Goal: Task Accomplishment & Management: Manage account settings

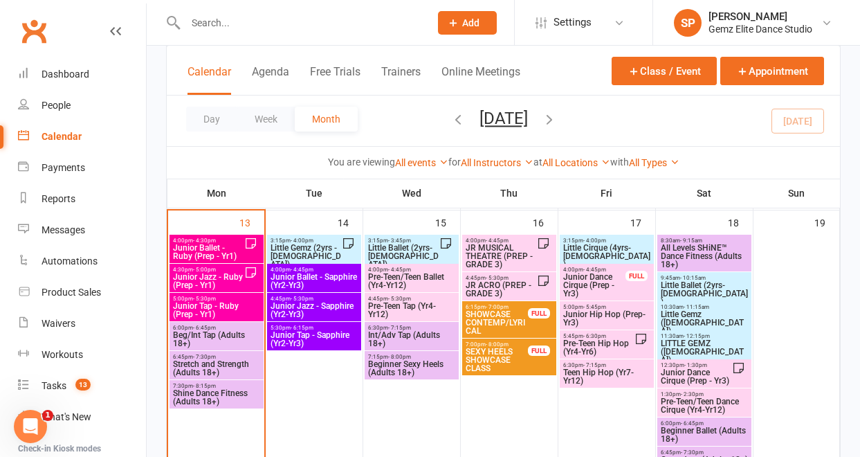
click at [226, 405] on span "Shine Dance Fitness (Adults 18+)" at bounding box center [216, 397] width 89 height 17
click at [226, 405] on body "Prospect Member Non-attending contact Class / event Appointment Task Membership…" at bounding box center [430, 391] width 860 height 1869
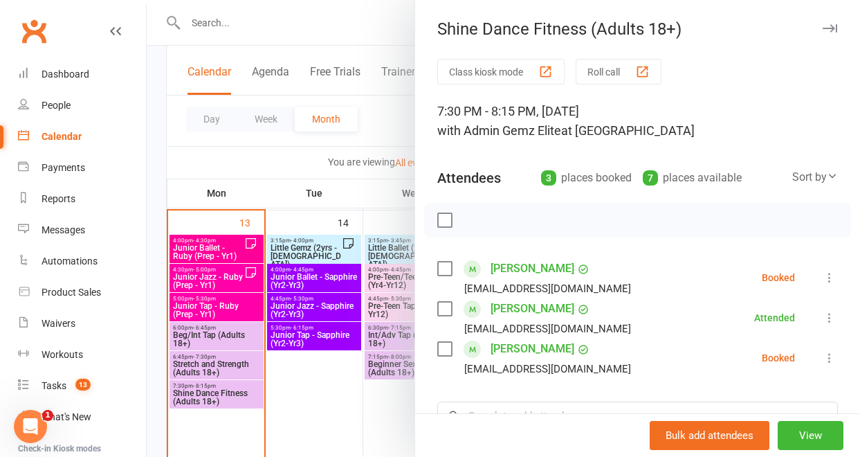
click at [821, 284] on button at bounding box center [829, 277] width 17 height 17
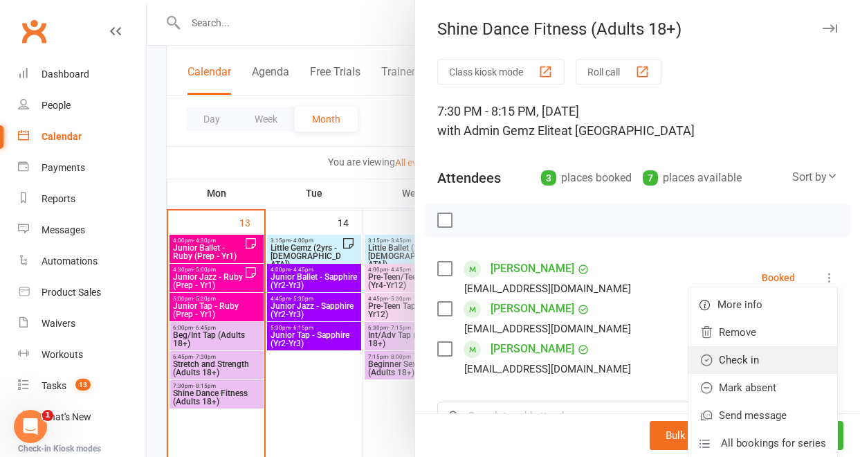
click at [765, 359] on link "Check in" at bounding box center [763, 360] width 149 height 28
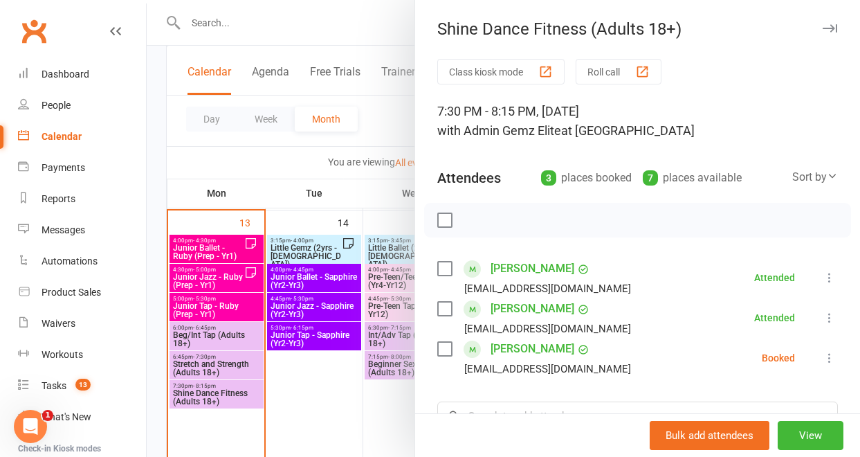
click at [823, 364] on icon at bounding box center [830, 358] width 14 height 14
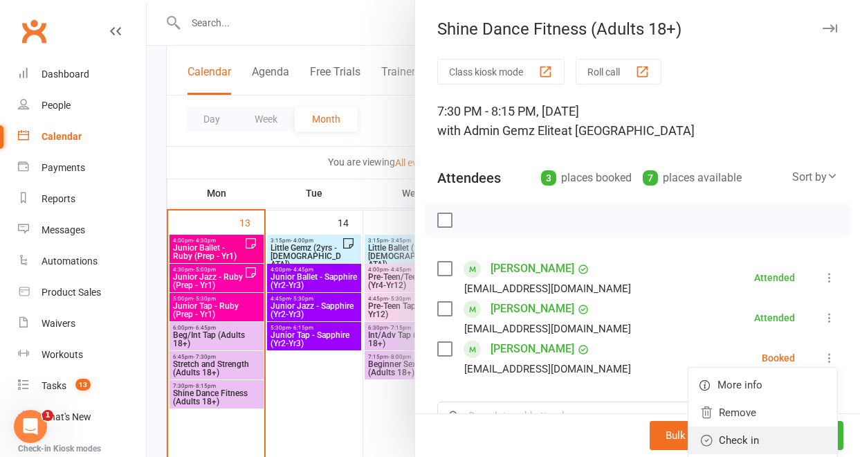
click at [756, 435] on link "Check in" at bounding box center [763, 440] width 149 height 28
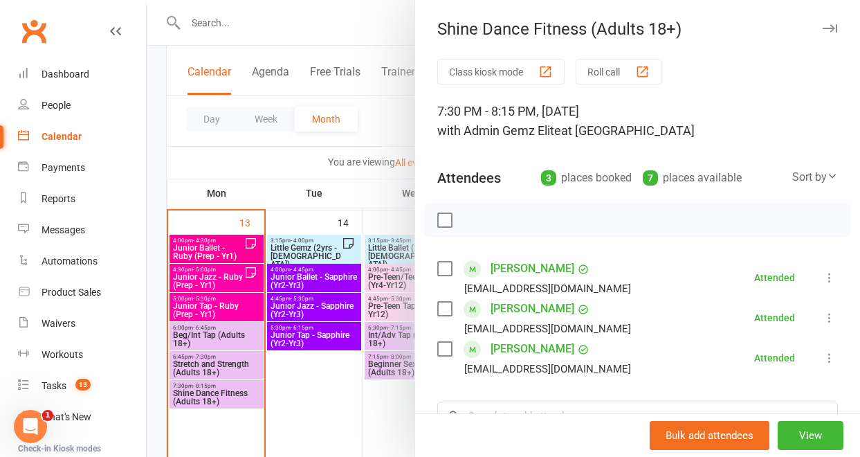
click at [282, 339] on div at bounding box center [503, 228] width 713 height 457
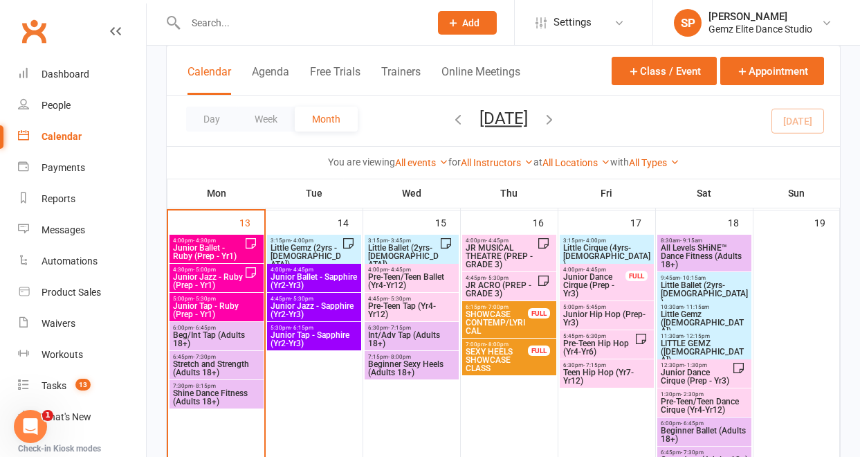
click at [200, 315] on span "Junior Tap - Ruby (Prep - Yr1)" at bounding box center [216, 310] width 89 height 17
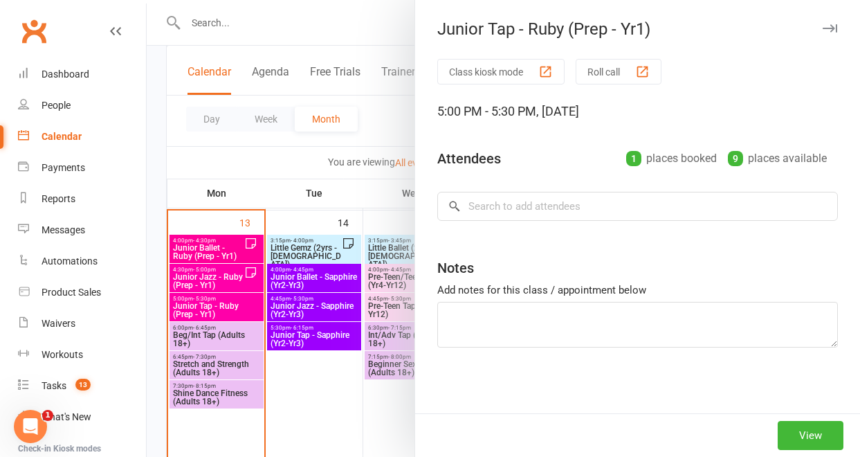
click at [205, 340] on div at bounding box center [503, 228] width 713 height 457
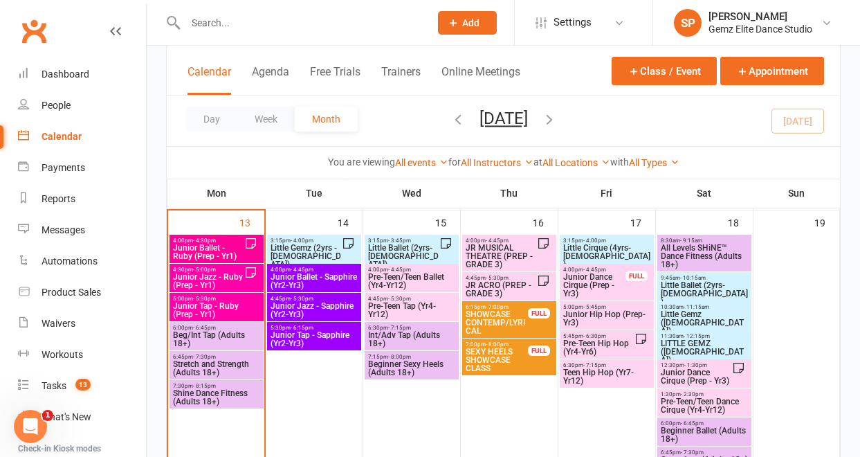
click at [210, 338] on span "Beg/Int Tap (Adults 18+)" at bounding box center [216, 339] width 89 height 17
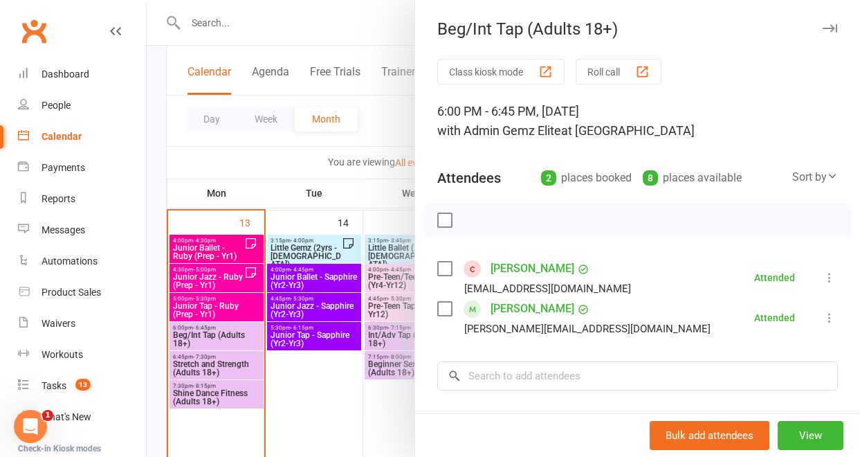
click at [336, 362] on div at bounding box center [503, 228] width 713 height 457
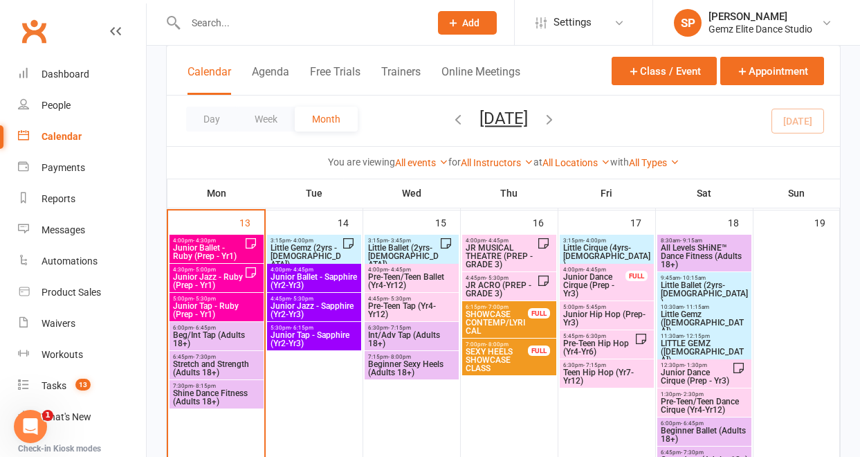
click at [309, 250] on span "Little Gemz (2yrs - [DEMOGRAPHIC_DATA])" at bounding box center [306, 256] width 72 height 25
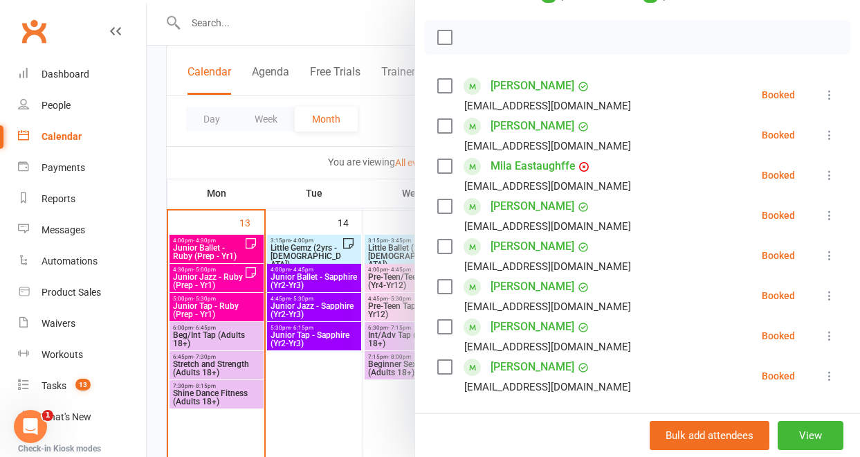
scroll to position [210, 0]
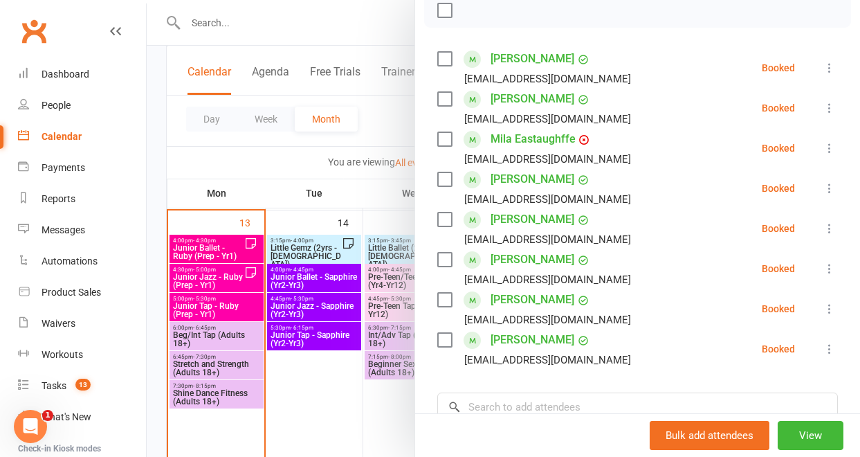
click at [354, 371] on div at bounding box center [503, 228] width 713 height 457
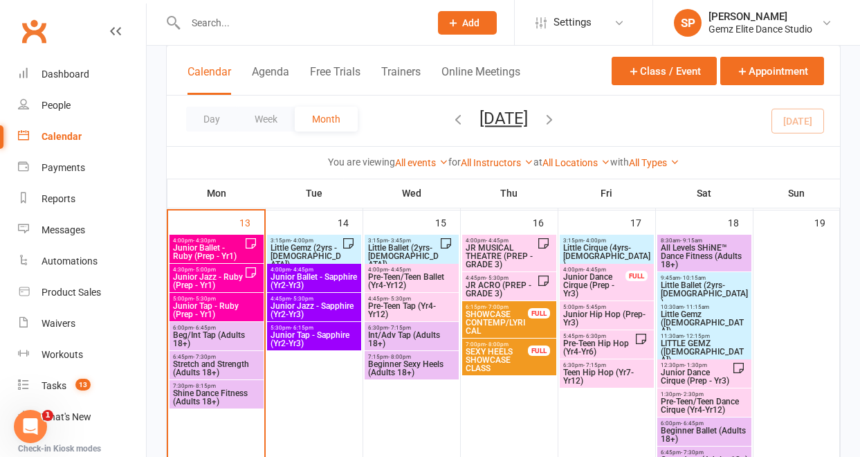
click at [320, 282] on span "Junior Ballet - Sapphire (Yr2-Yr3)" at bounding box center [314, 281] width 89 height 17
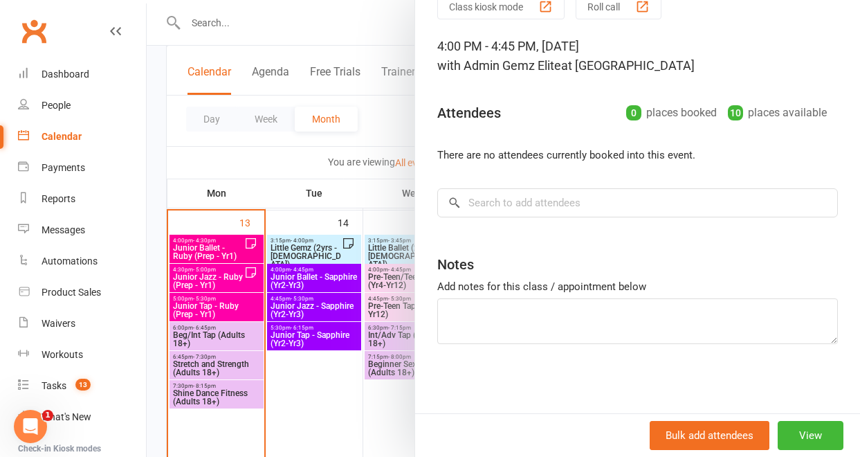
scroll to position [64, 0]
click at [316, 327] on div at bounding box center [503, 228] width 713 height 457
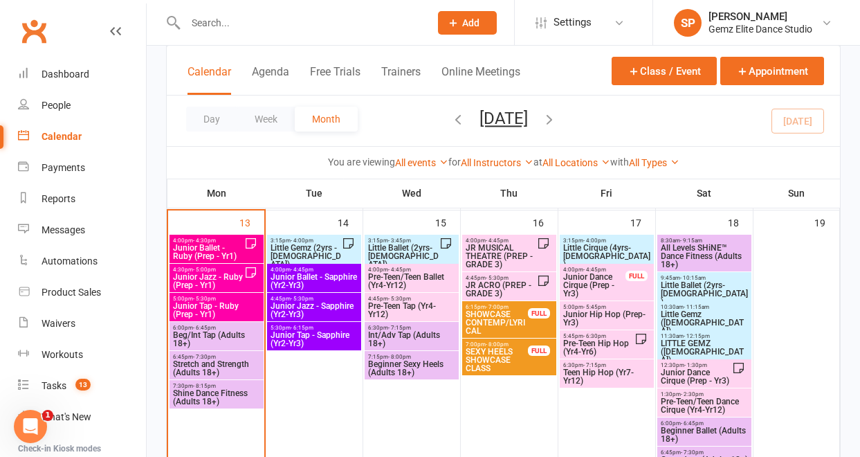
click at [314, 306] on span "Junior Jazz - Sapphire (Yr2-Yr3)" at bounding box center [314, 310] width 89 height 17
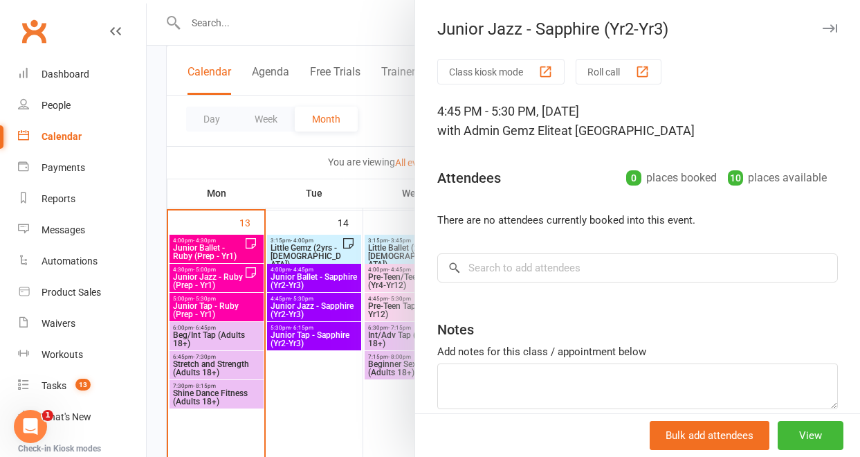
click at [330, 319] on div at bounding box center [503, 228] width 713 height 457
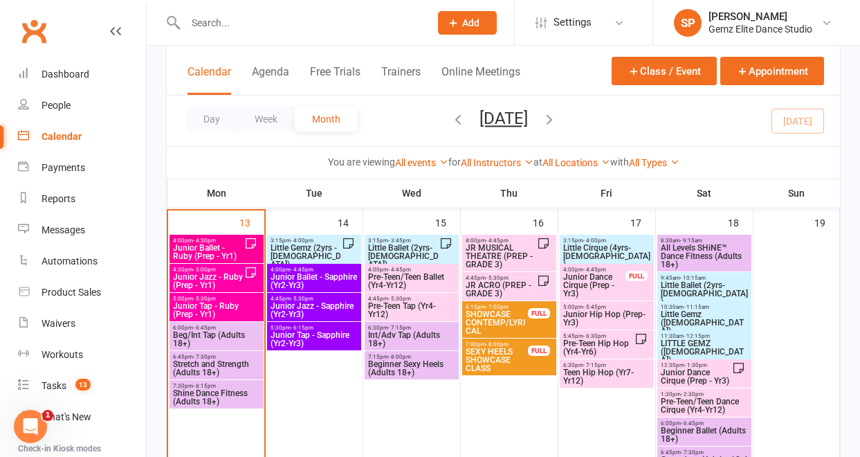
click at [336, 331] on span "Junior Tap - Sapphire (Yr2-Yr3)" at bounding box center [314, 339] width 89 height 17
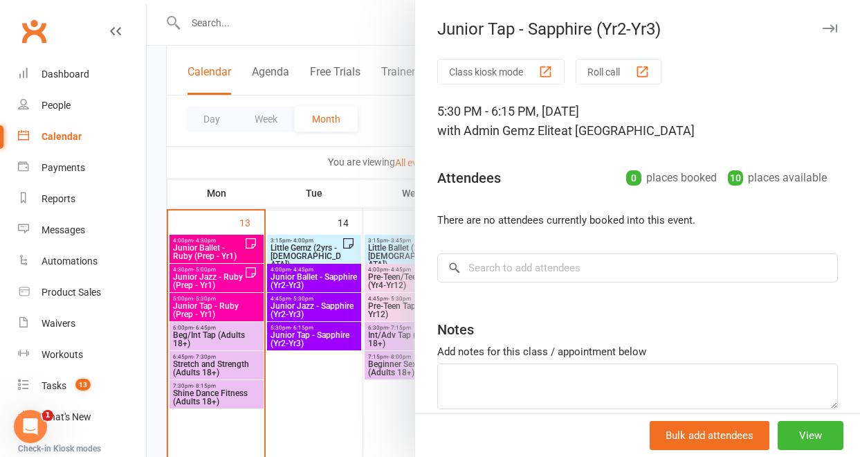
scroll to position [65, 0]
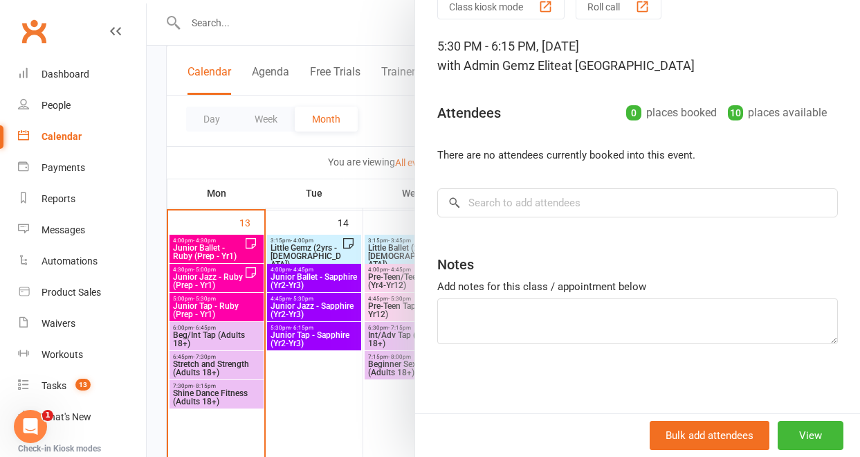
click at [318, 386] on div at bounding box center [503, 228] width 713 height 457
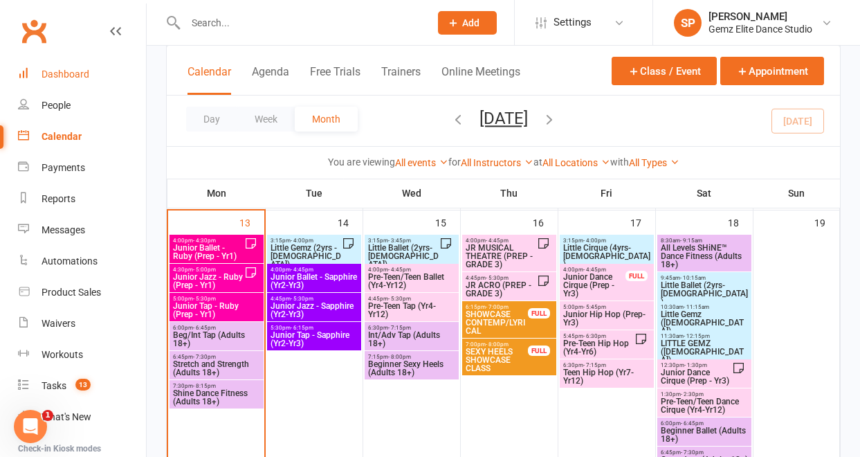
click at [70, 78] on div "Dashboard" at bounding box center [66, 74] width 48 height 11
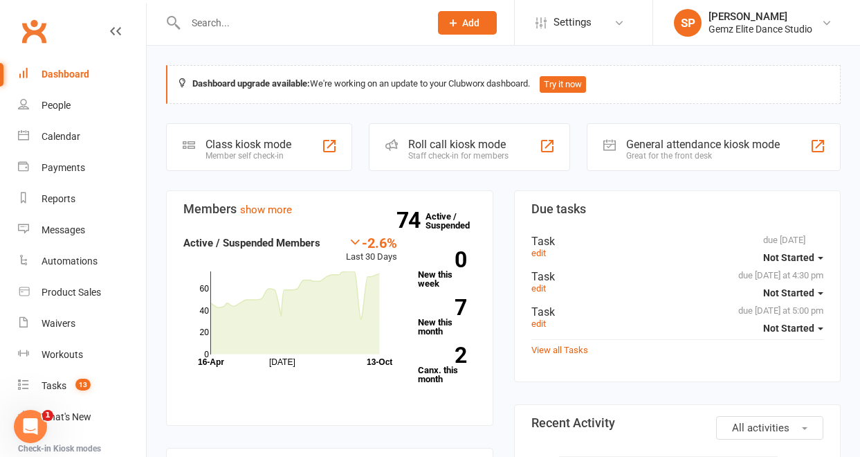
click at [37, 24] on link "Clubworx" at bounding box center [34, 31] width 35 height 35
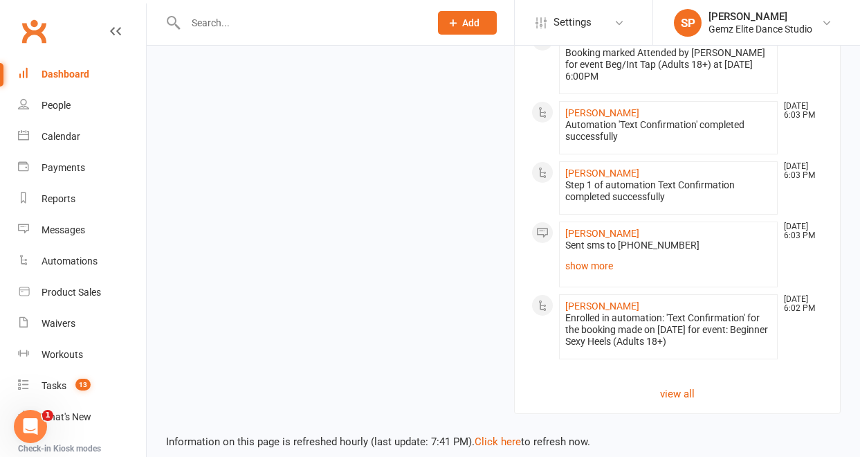
scroll to position [1513, 0]
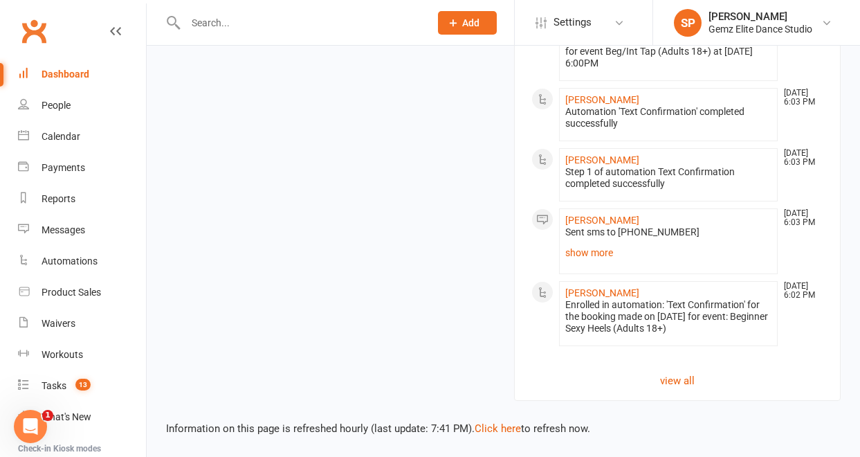
click at [500, 434] on div "Information on this page is refreshed hourly (last update: 7:41 PM). Click here…" at bounding box center [503, 419] width 713 height 36
click at [500, 430] on link "Click here" at bounding box center [498, 428] width 46 height 12
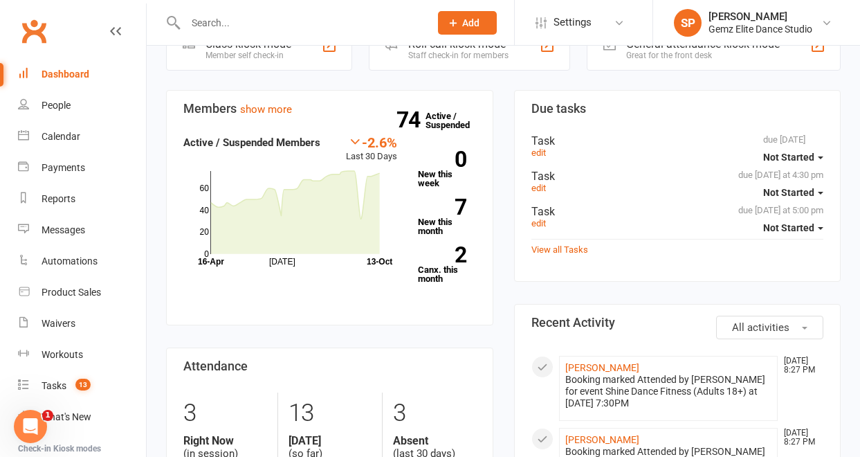
scroll to position [0, 0]
